Goal: Contribute content

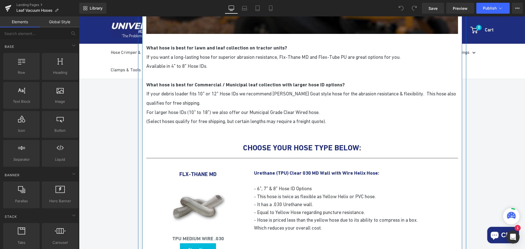
scroll to position [192, 0]
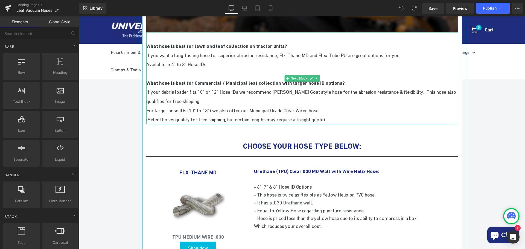
click at [198, 101] on p "If your debris loader fits 10" or 12" Hose IDs we recommend Billy Goat style ho…" at bounding box center [302, 97] width 312 height 18
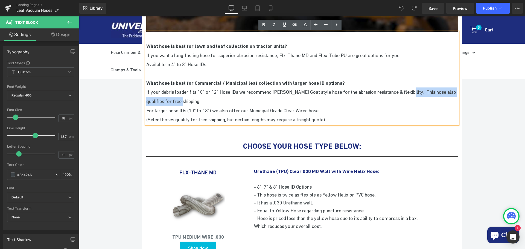
drag, startPoint x: 199, startPoint y: 102, endPoint x: 409, endPoint y: 95, distance: 210.8
click at [409, 95] on p "If your debris loader fits 10" or 12" Hose IDs we recommend Billy Goat style ho…" at bounding box center [302, 97] width 312 height 18
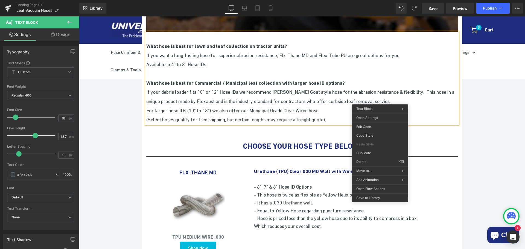
click at [375, 100] on p "If your debris loader fits 10" or 12" Hose IDs we recommend Billy Goat style ho…" at bounding box center [302, 97] width 312 height 18
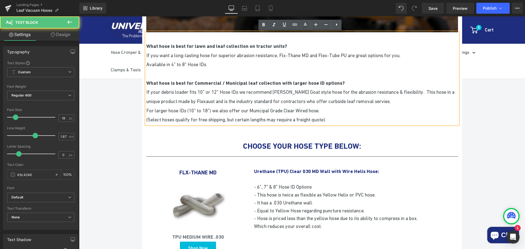
click at [378, 101] on p "If your debris loader fits 10" or 12" Hose IDs we recommend Billy Goat style ho…" at bounding box center [302, 97] width 312 height 18
click at [394, 99] on p "If your debris loader fits 10" or 12" Hose IDs we recommend Billy Goat style ho…" at bounding box center [302, 97] width 312 height 18
click at [392, 100] on p "If your debris loader fits 10" or 12" Hose IDs we recommend Billy Goat style ho…" at bounding box center [302, 97] width 312 height 18
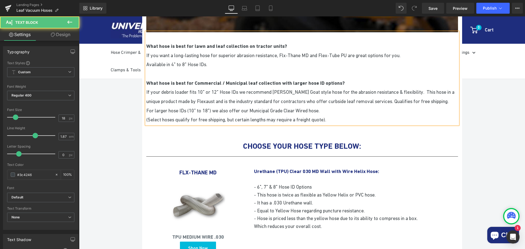
click at [146, 92] on p "If your debris loader fits 10" or 12" Hose IDs we recommend Billy Goat style ho…" at bounding box center [302, 97] width 312 height 18
click at [146, 119] on div "What hose is best for lawn and leaf collection on tractor units? If you want a …" at bounding box center [302, 78] width 312 height 92
click at [146, 115] on p "For larger hose IDs (10" to 18") we also offer our Municipal Grade Clear Wired …" at bounding box center [302, 110] width 312 height 9
click at [339, 125] on p "(Select hoses qualify for free shipping, but certain lengths may require a frei…" at bounding box center [302, 119] width 312 height 9
click at [406, 102] on p "-If your debris loader fits 10" or 12" Hose IDs we recommend Billy Goat style h…" at bounding box center [302, 97] width 312 height 18
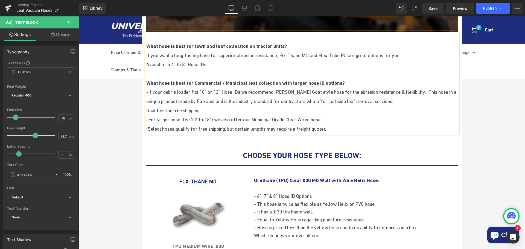
click at [146, 54] on p "If you want a long-lasting hose for superior abrasion resistance, Flx-Thane MD …" at bounding box center [302, 55] width 312 height 9
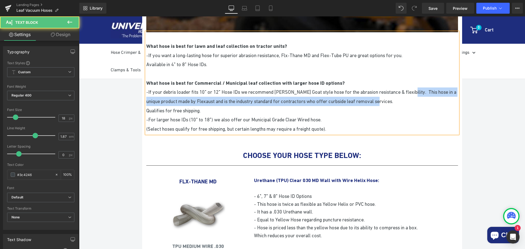
drag, startPoint x: 411, startPoint y: 92, endPoint x: 409, endPoint y: 100, distance: 8.3
click at [409, 100] on p "-If your debris loader fits 10" or 12" Hose IDs we recommend Billy Goat style h…" at bounding box center [302, 97] width 312 height 18
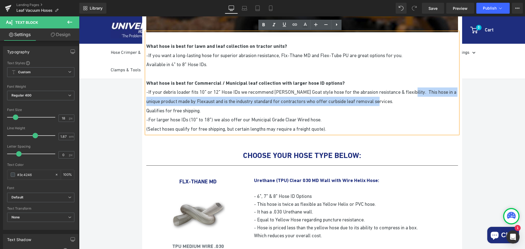
copy p "This hose in a unique product made by Flexaust and is the industry standard for…"
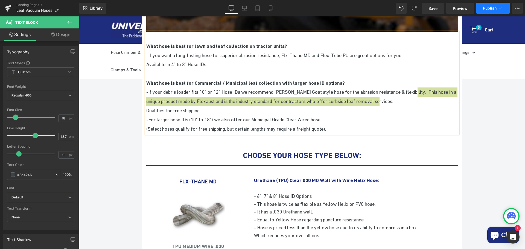
click at [497, 9] on span "Publish" at bounding box center [490, 8] width 14 height 4
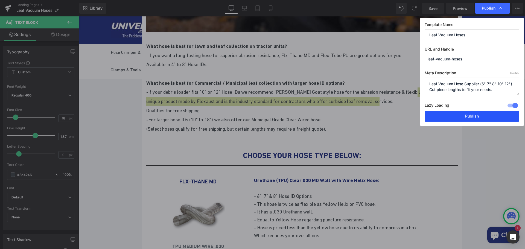
drag, startPoint x: 473, startPoint y: 117, endPoint x: 395, endPoint y: 100, distance: 79.3
click at [473, 117] on button "Publish" at bounding box center [472, 116] width 95 height 11
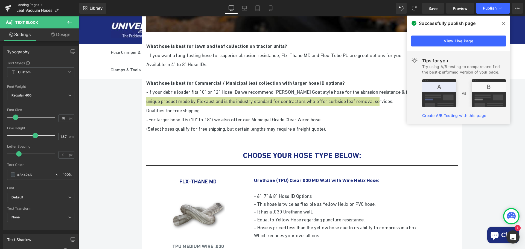
click at [35, 4] on link "Landing Pages" at bounding box center [47, 5] width 63 height 4
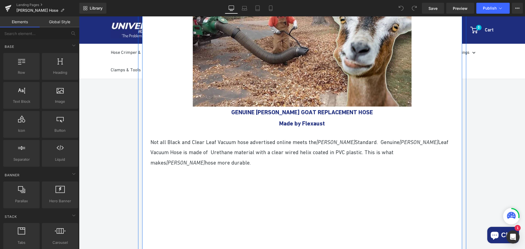
scroll to position [137, 0]
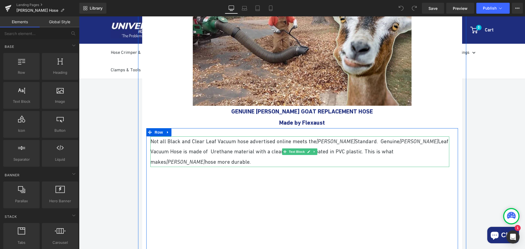
click at [206, 161] on p "Not all Black and Clear Leaf Vacuum hose advertised online meets the [PERSON_NA…" at bounding box center [300, 152] width 299 height 31
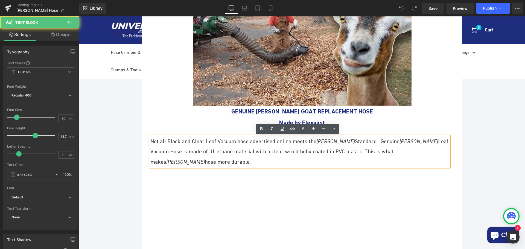
click at [201, 164] on p "Not all Black and Clear Leaf Vacuum hose advertised online meets the [PERSON_NA…" at bounding box center [300, 152] width 299 height 31
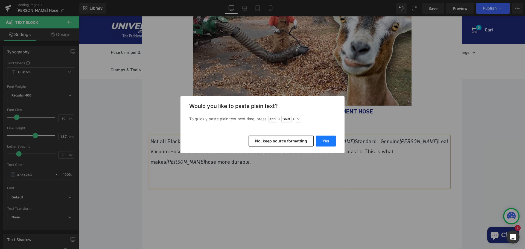
click at [322, 140] on button "Yes" at bounding box center [326, 141] width 20 height 11
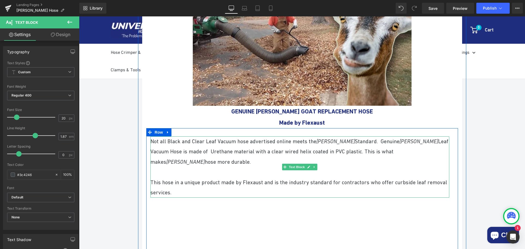
click at [154, 172] on p at bounding box center [300, 172] width 299 height 10
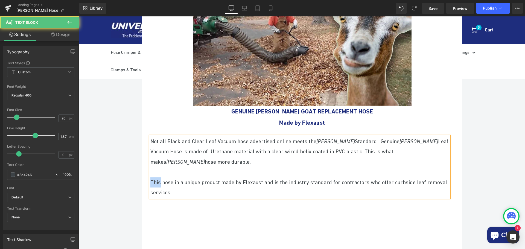
drag, startPoint x: 158, startPoint y: 183, endPoint x: 150, endPoint y: 182, distance: 8.9
click at [151, 182] on p "This hose in a unique product made by Flexaust and is the industry standard for…" at bounding box center [300, 188] width 299 height 21
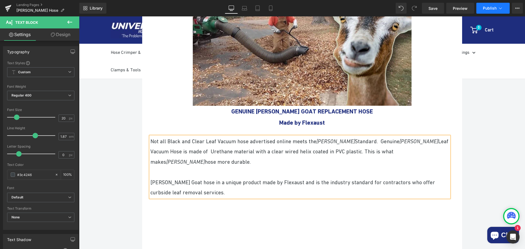
click at [498, 10] on icon at bounding box center [500, 7] width 5 height 5
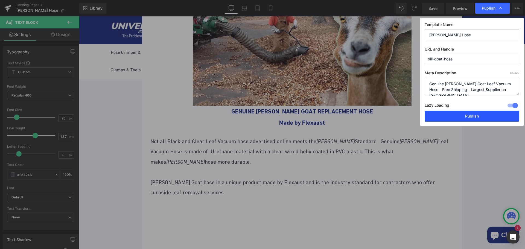
drag, startPoint x: 468, startPoint y: 113, endPoint x: 394, endPoint y: 91, distance: 77.5
click at [468, 113] on button "Publish" at bounding box center [472, 116] width 95 height 11
